Goal: Transaction & Acquisition: Download file/media

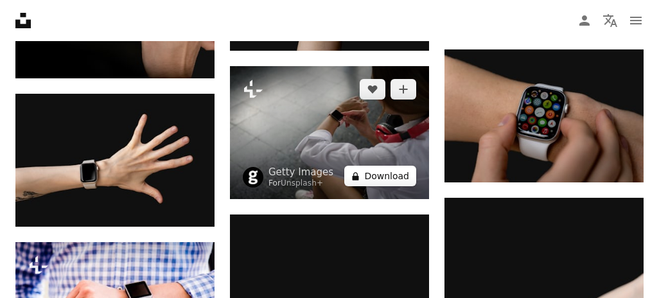
scroll to position [0, 3]
click at [376, 177] on button "A lock Download" at bounding box center [380, 176] width 72 height 21
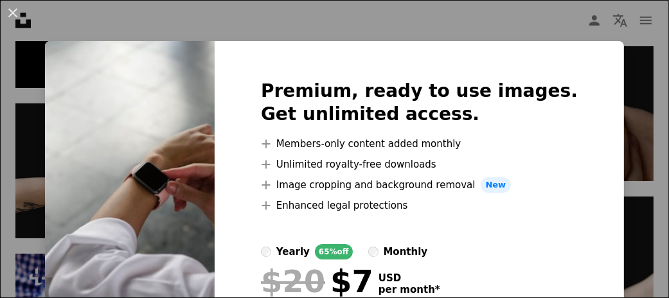
click at [378, 173] on ul "A plus sign Members-only content added monthly A plus sign Unlimited royalty-fr…" at bounding box center [419, 174] width 317 height 77
click at [458, 24] on div "An X shape Premium, ready to use images. Get unlimited access. A plus sign Memb…" at bounding box center [334, 149] width 669 height 298
